Goal: Information Seeking & Learning: Learn about a topic

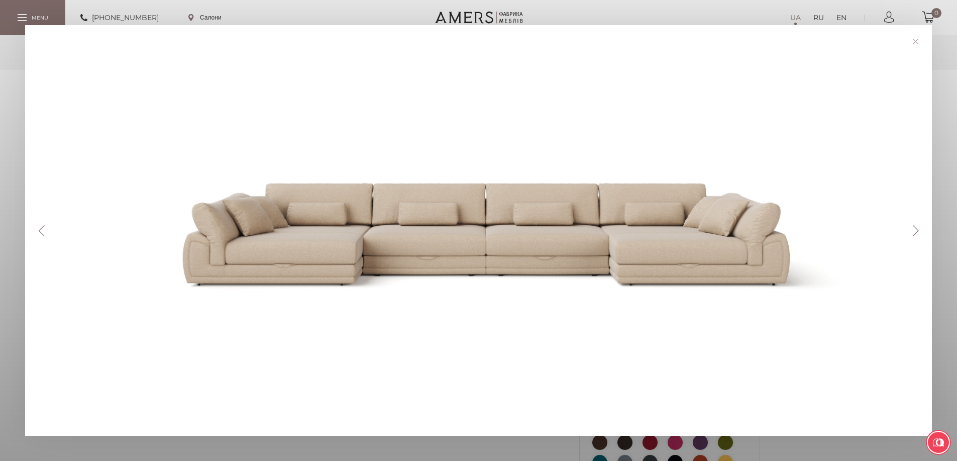
drag, startPoint x: 0, startPoint y: 0, endPoint x: 706, endPoint y: 330, distance: 779.9
click at [706, 330] on div at bounding box center [482, 230] width 864 height 361
click at [919, 37] on link at bounding box center [915, 42] width 16 height 16
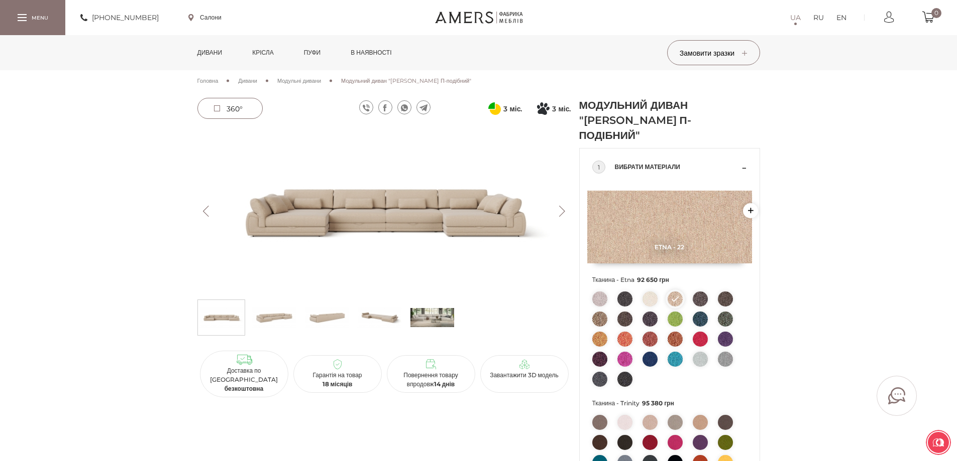
click at [283, 322] on img at bounding box center [274, 318] width 44 height 30
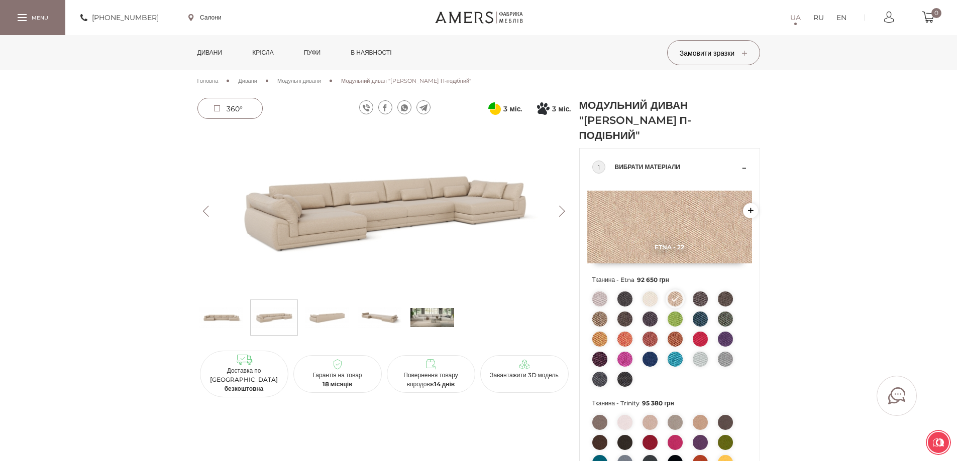
drag, startPoint x: 329, startPoint y: 322, endPoint x: 318, endPoint y: 310, distance: 16.3
click at [318, 310] on img at bounding box center [327, 318] width 44 height 30
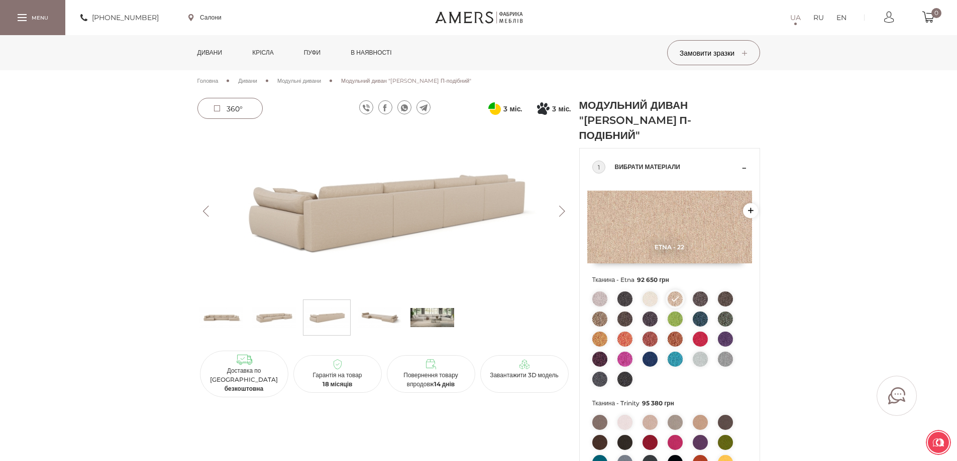
click at [561, 210] on button "Next" at bounding box center [562, 211] width 18 height 11
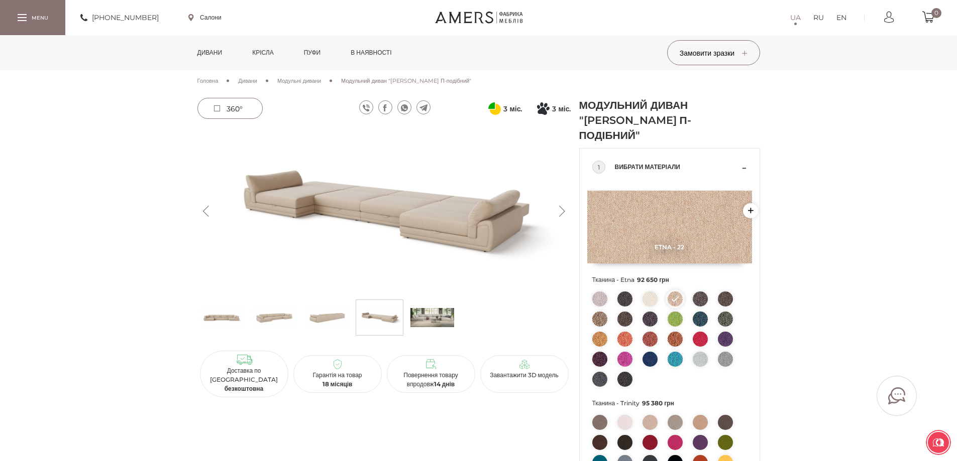
click at [557, 212] on button "Next" at bounding box center [562, 211] width 18 height 11
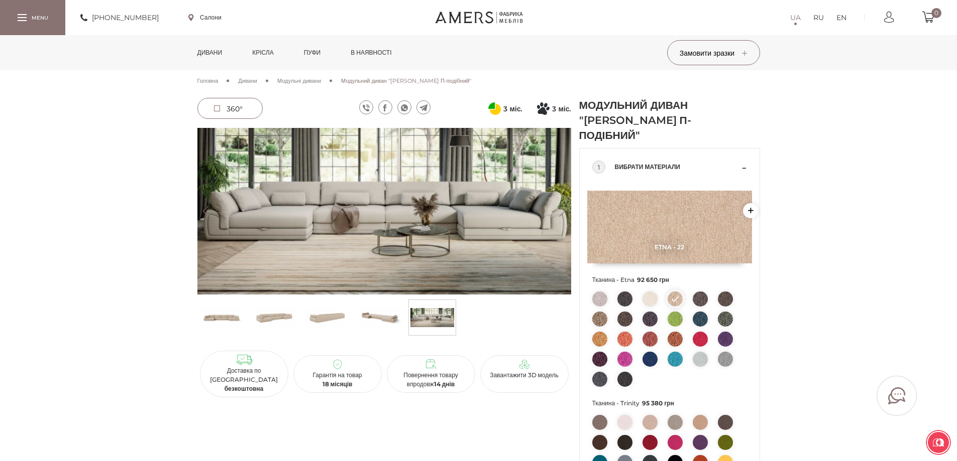
click at [219, 319] on img at bounding box center [221, 318] width 44 height 30
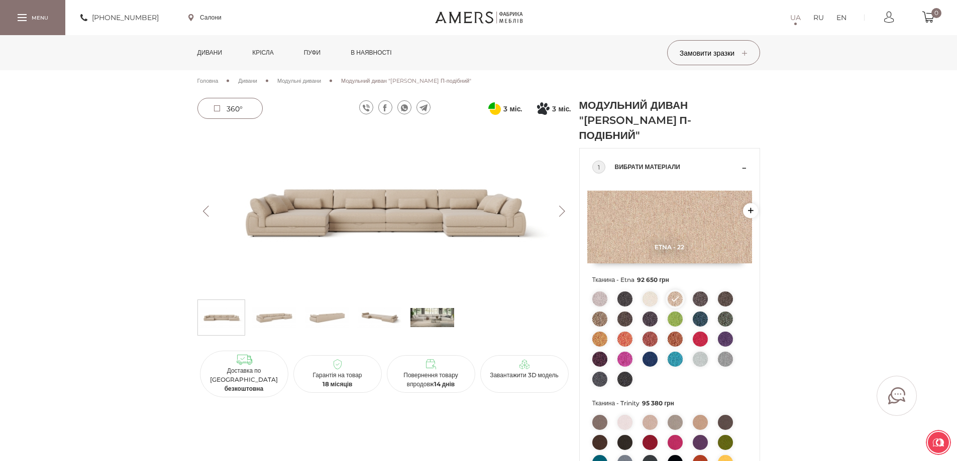
click at [205, 206] on button "Previous" at bounding box center [206, 211] width 18 height 11
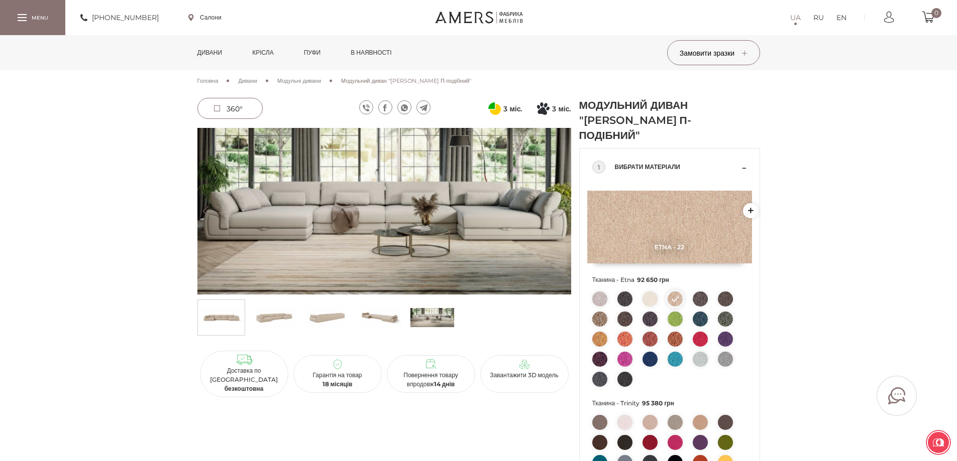
click at [205, 206] on button "Previous" at bounding box center [206, 211] width 18 height 11
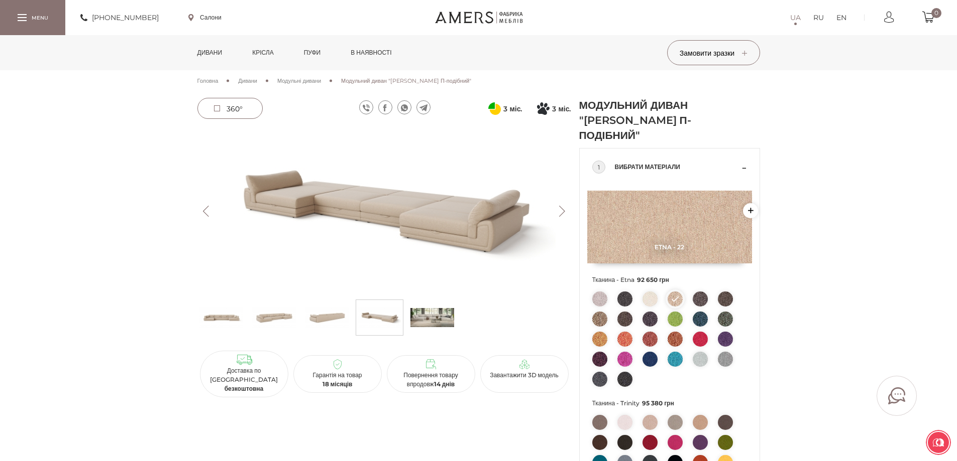
click at [205, 206] on button "Previous" at bounding box center [206, 211] width 18 height 11
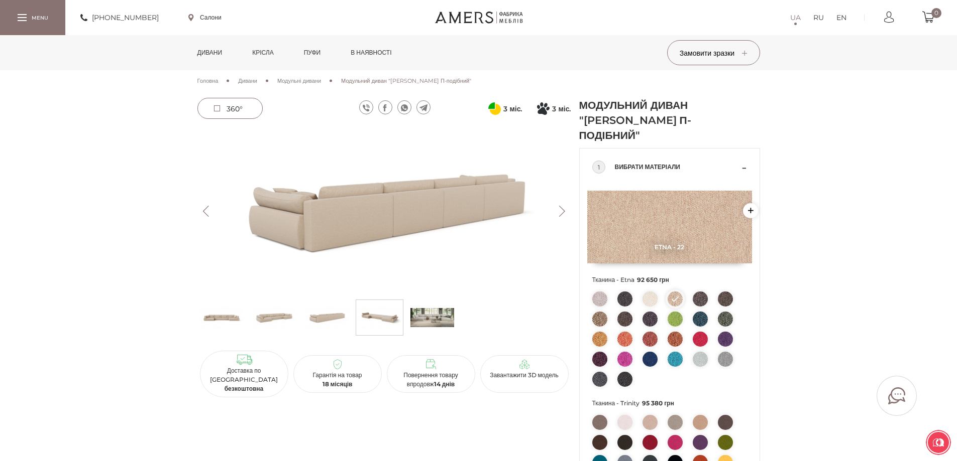
click at [205, 206] on button "Previous" at bounding box center [206, 211] width 18 height 11
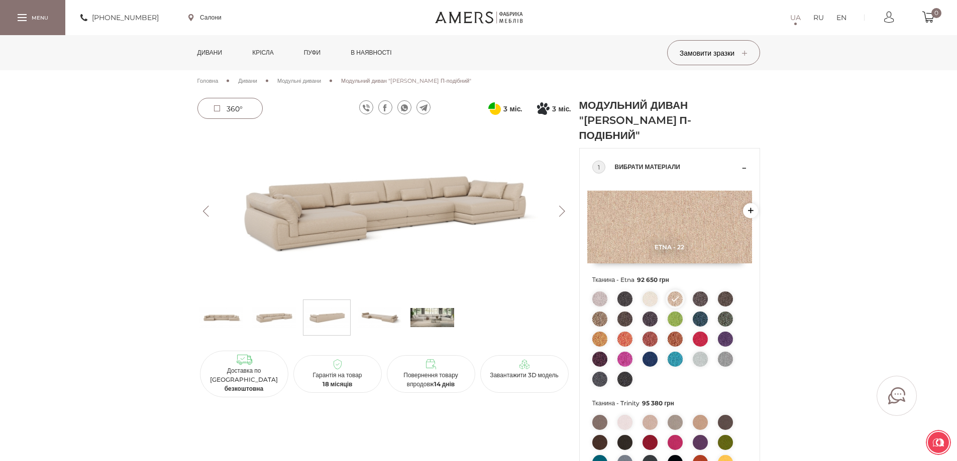
click at [205, 206] on button "Previous" at bounding box center [206, 211] width 18 height 11
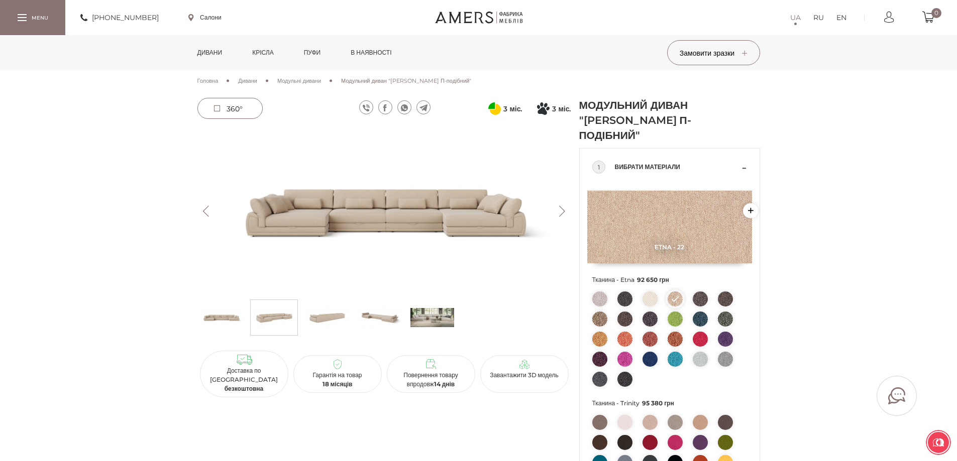
click at [205, 206] on button "Previous" at bounding box center [206, 211] width 18 height 11
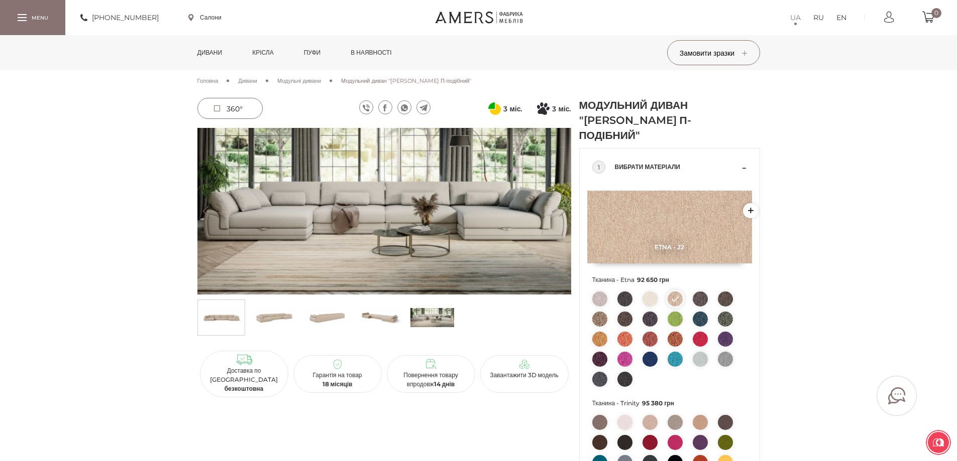
click at [205, 206] on button "Previous" at bounding box center [206, 211] width 18 height 11
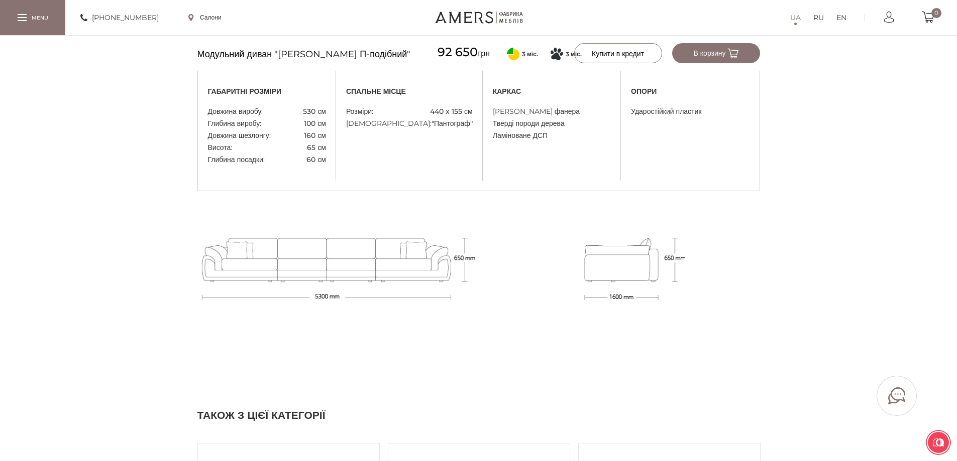
scroll to position [904, 0]
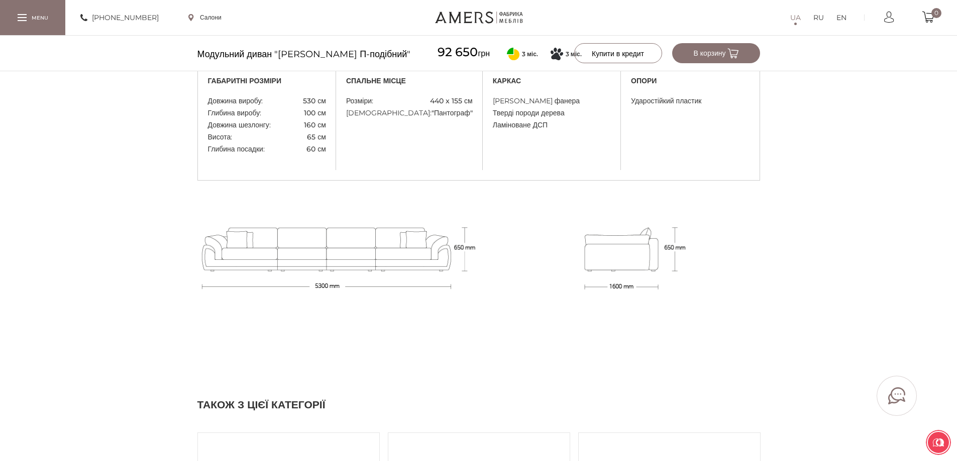
drag, startPoint x: 266, startPoint y: 265, endPoint x: 142, endPoint y: 274, distance: 123.8
click at [142, 274] on div "Характеристики Про товар Наповнювач Відгуки габаритні розміри" at bounding box center [478, 176] width 957 height 343
click at [872, 173] on div "Характеристики Про товар Наповнювач Відгуки габаритні розміри" at bounding box center [478, 176] width 957 height 343
click at [845, 128] on div "Характеристики Про товар Наповнювач Відгуки габаритні розміри" at bounding box center [478, 176] width 957 height 343
